Goal: Transaction & Acquisition: Purchase product/service

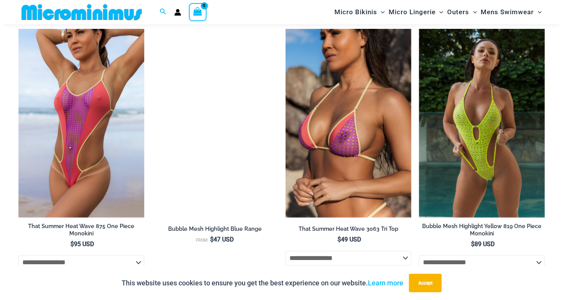
scroll to position [1298, 0]
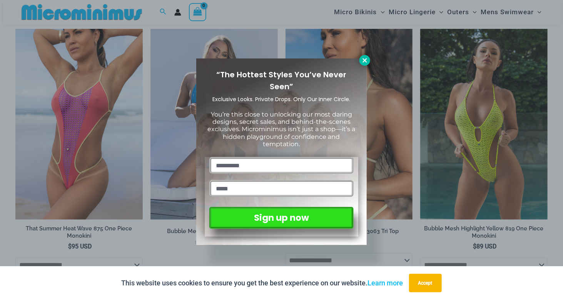
click at [364, 60] on icon at bounding box center [364, 60] width 7 height 7
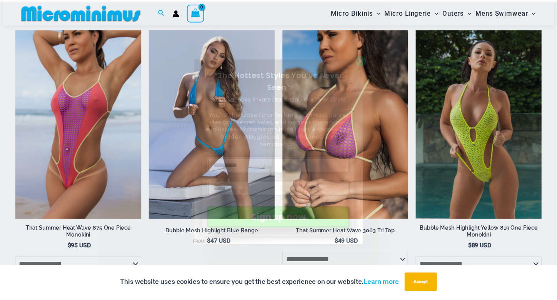
scroll to position [1307, 0]
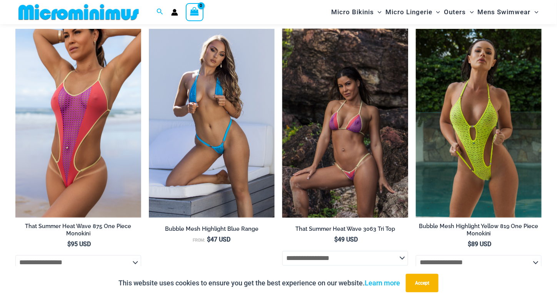
click at [347, 137] on img at bounding box center [346, 123] width 126 height 189
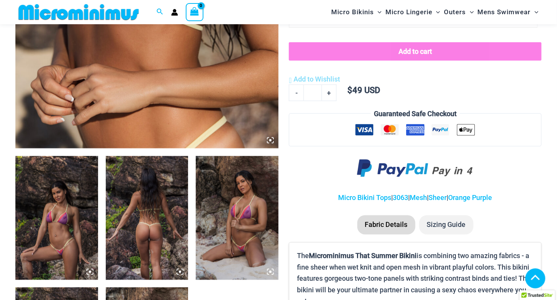
scroll to position [342, 0]
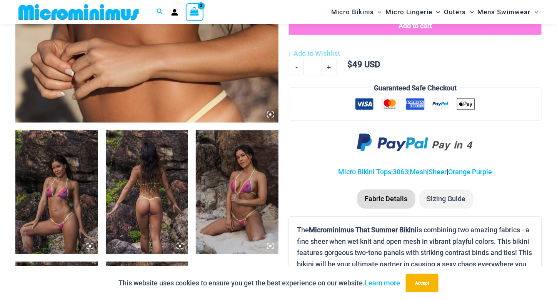
click at [271, 247] on icon at bounding box center [270, 246] width 2 height 2
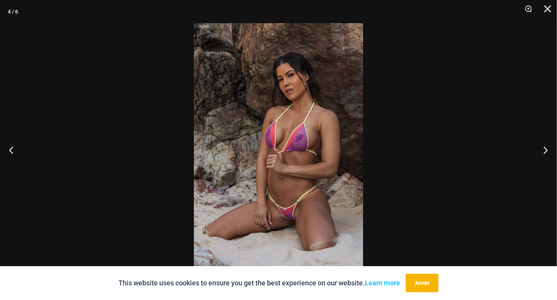
click at [304, 151] on img at bounding box center [278, 150] width 169 height 254
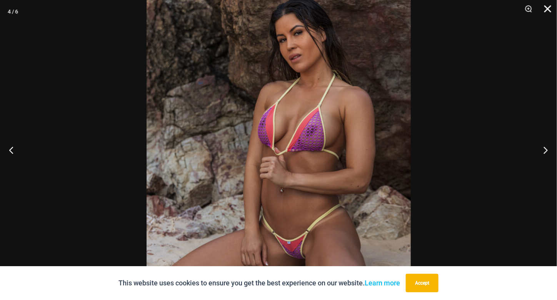
click at [547, 10] on button "Close" at bounding box center [545, 11] width 19 height 23
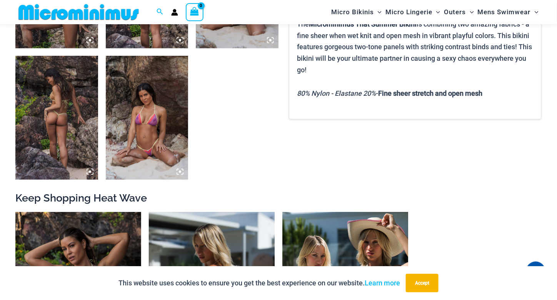
scroll to position [458, 0]
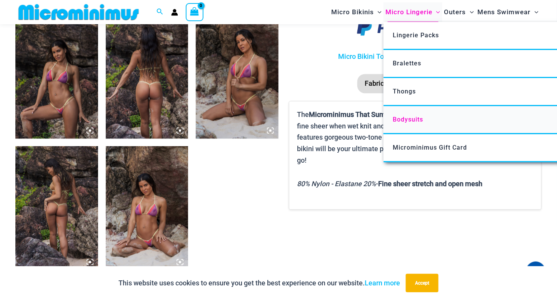
click at [403, 118] on span "Bodysuits" at bounding box center [408, 119] width 30 height 7
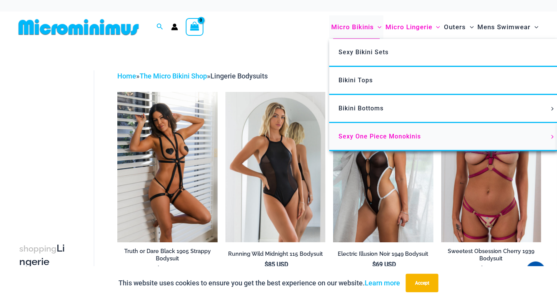
click at [362, 136] on span "Sexy One Piece Monokinis" at bounding box center [380, 136] width 82 height 7
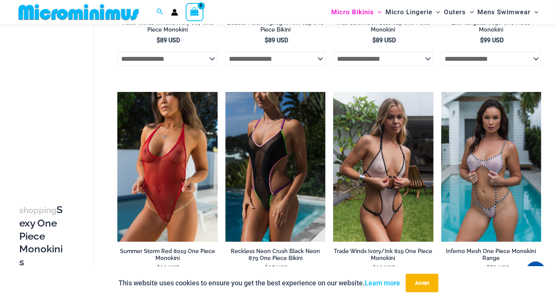
scroll to position [264, 0]
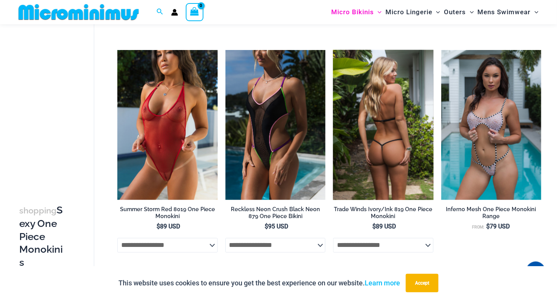
click at [390, 100] on img at bounding box center [383, 125] width 100 height 151
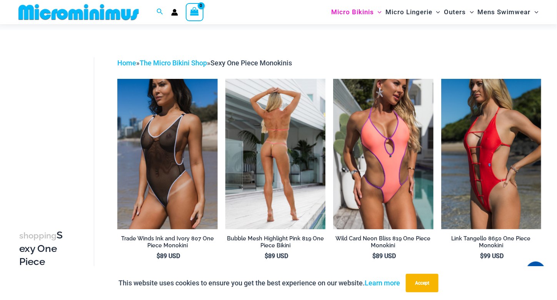
scroll to position [0, 0]
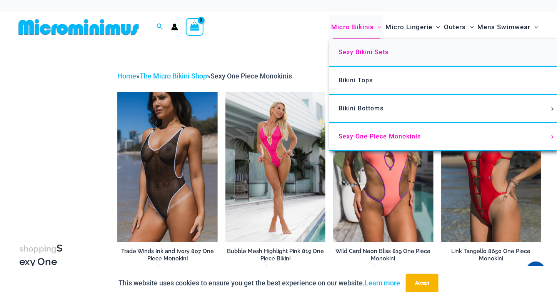
click at [356, 49] on span "Sexy Bikini Sets" at bounding box center [364, 52] width 50 height 7
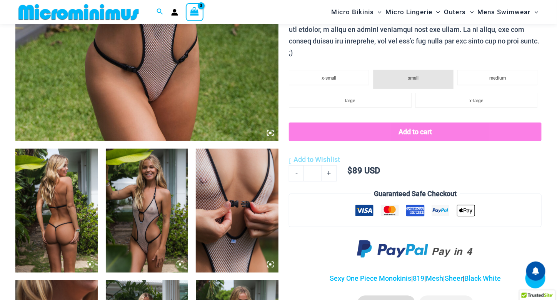
scroll to position [343, 0]
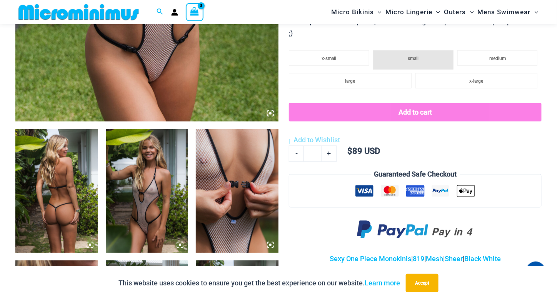
click at [271, 114] on icon at bounding box center [270, 113] width 2 height 2
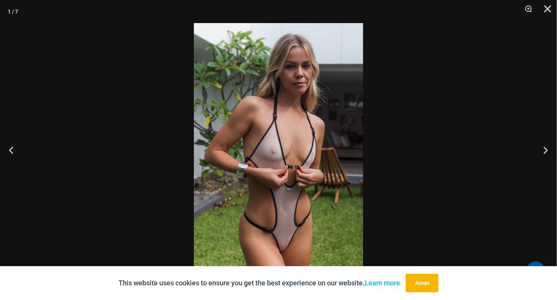
click at [271, 114] on img at bounding box center [278, 150] width 169 height 254
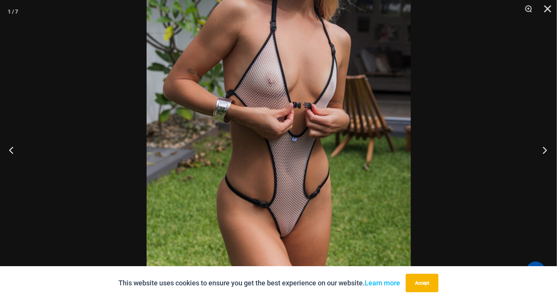
click at [545, 145] on button "Next" at bounding box center [542, 150] width 29 height 38
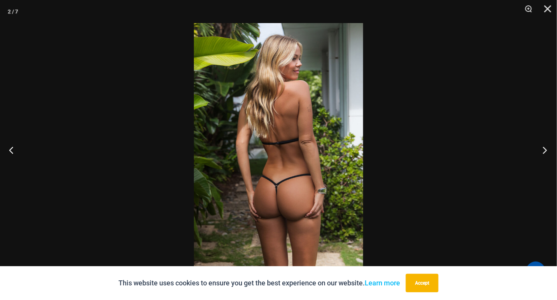
click at [545, 145] on button "Next" at bounding box center [542, 150] width 29 height 38
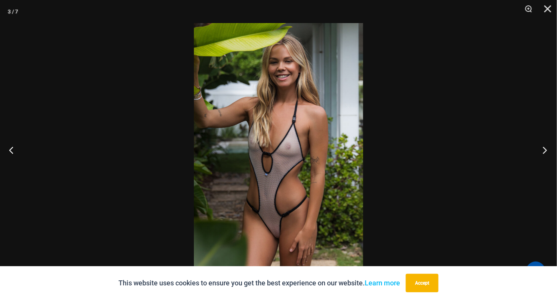
click at [545, 145] on button "Next" at bounding box center [542, 150] width 29 height 38
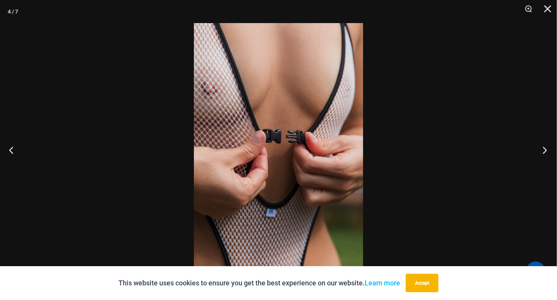
click at [545, 145] on button "Next" at bounding box center [542, 150] width 29 height 38
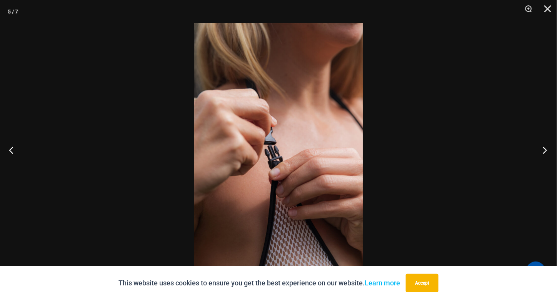
click at [545, 145] on button "Next" at bounding box center [542, 150] width 29 height 38
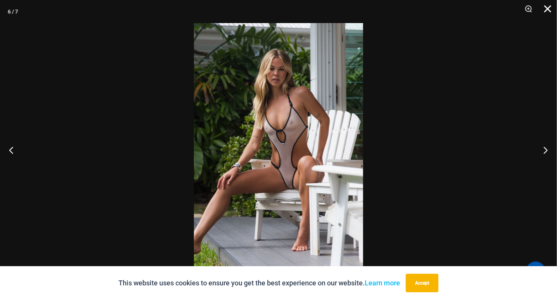
click at [550, 7] on button "Close" at bounding box center [545, 11] width 19 height 23
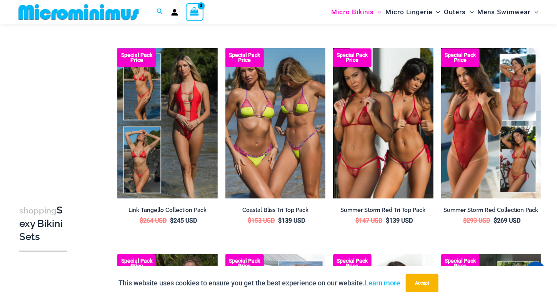
scroll to position [455, 0]
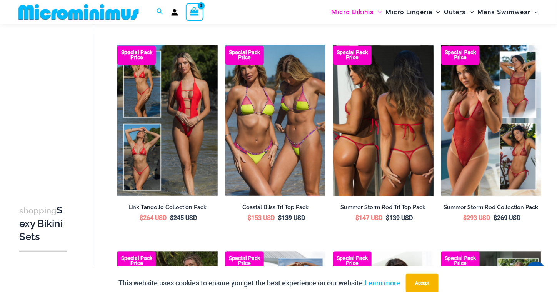
click at [369, 149] on img at bounding box center [383, 121] width 100 height 151
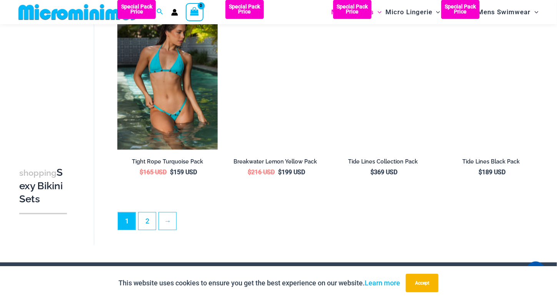
scroll to position [1607, 0]
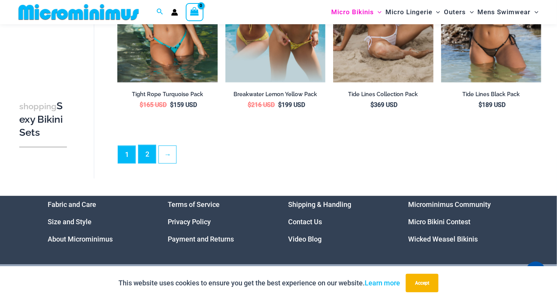
click at [147, 154] on link "2" at bounding box center [147, 154] width 17 height 18
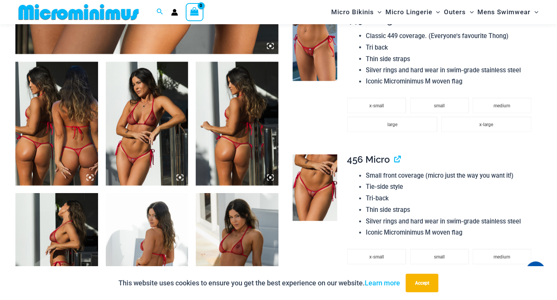
scroll to position [421, 0]
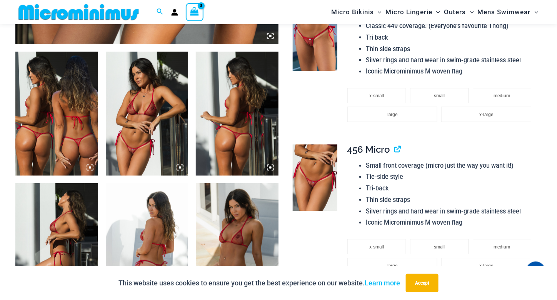
click at [270, 35] on icon at bounding box center [270, 36] width 2 height 2
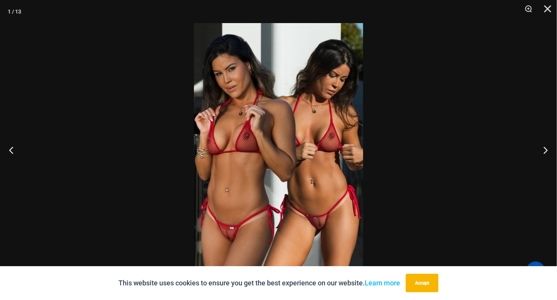
click at [321, 154] on img at bounding box center [278, 150] width 169 height 254
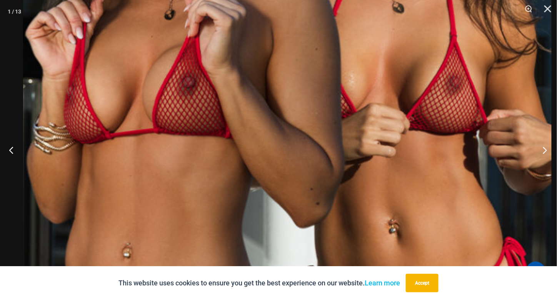
click at [544, 152] on button "Next" at bounding box center [542, 150] width 29 height 38
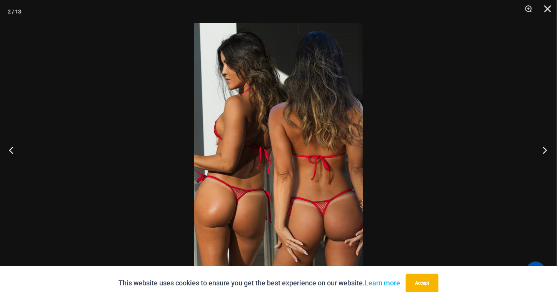
click at [544, 152] on button "Next" at bounding box center [542, 150] width 29 height 38
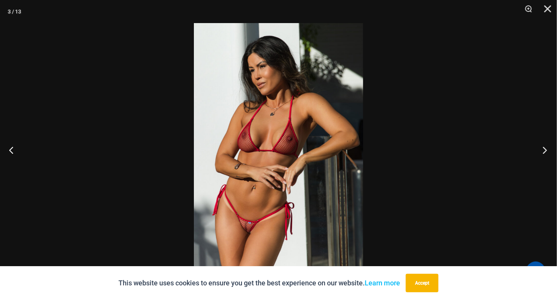
click at [544, 151] on button "Next" at bounding box center [542, 150] width 29 height 38
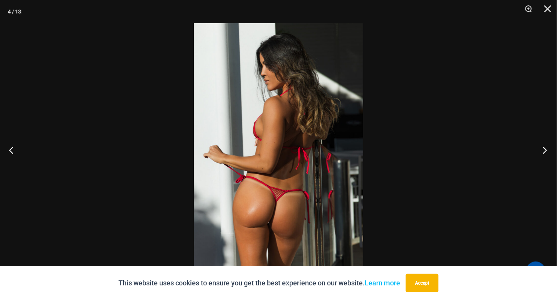
click at [544, 151] on button "Next" at bounding box center [542, 150] width 29 height 38
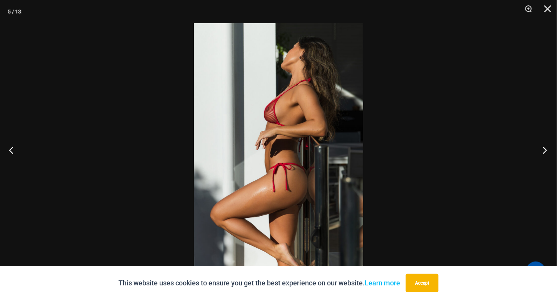
click at [544, 151] on button "Next" at bounding box center [542, 150] width 29 height 38
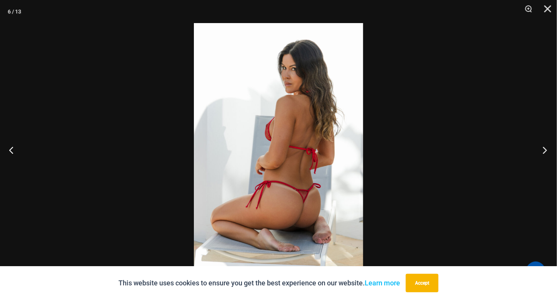
click at [544, 151] on button "Next" at bounding box center [542, 150] width 29 height 38
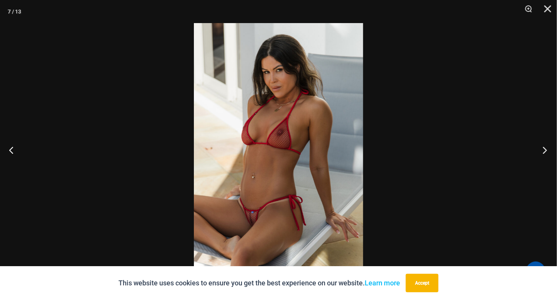
click at [544, 151] on button "Next" at bounding box center [542, 150] width 29 height 38
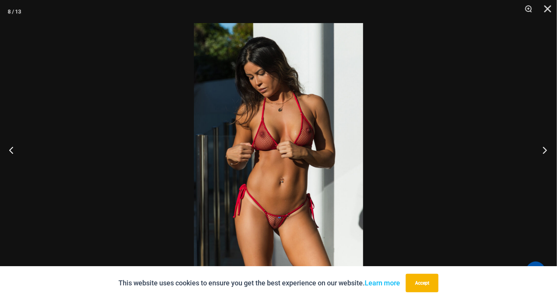
click at [544, 151] on button "Next" at bounding box center [542, 150] width 29 height 38
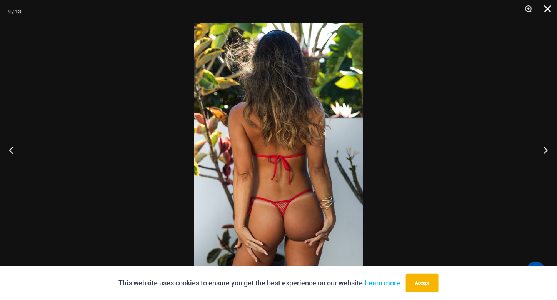
click at [548, 5] on button "Close" at bounding box center [545, 11] width 19 height 23
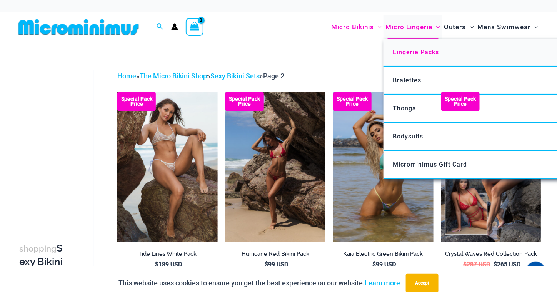
click at [405, 55] on span "Lingerie Packs" at bounding box center [416, 52] width 46 height 7
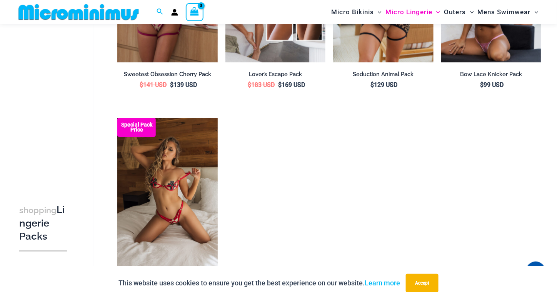
scroll to position [1026, 0]
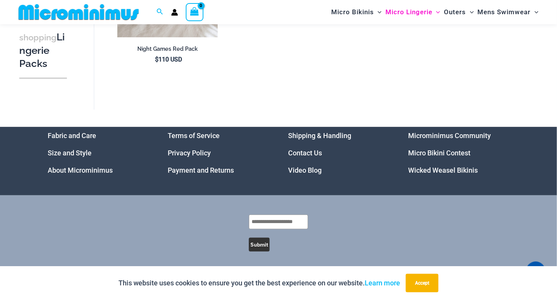
click at [425, 152] on link "Micro Bikini Contest" at bounding box center [440, 153] width 62 height 8
